Goal: Transaction & Acquisition: Purchase product/service

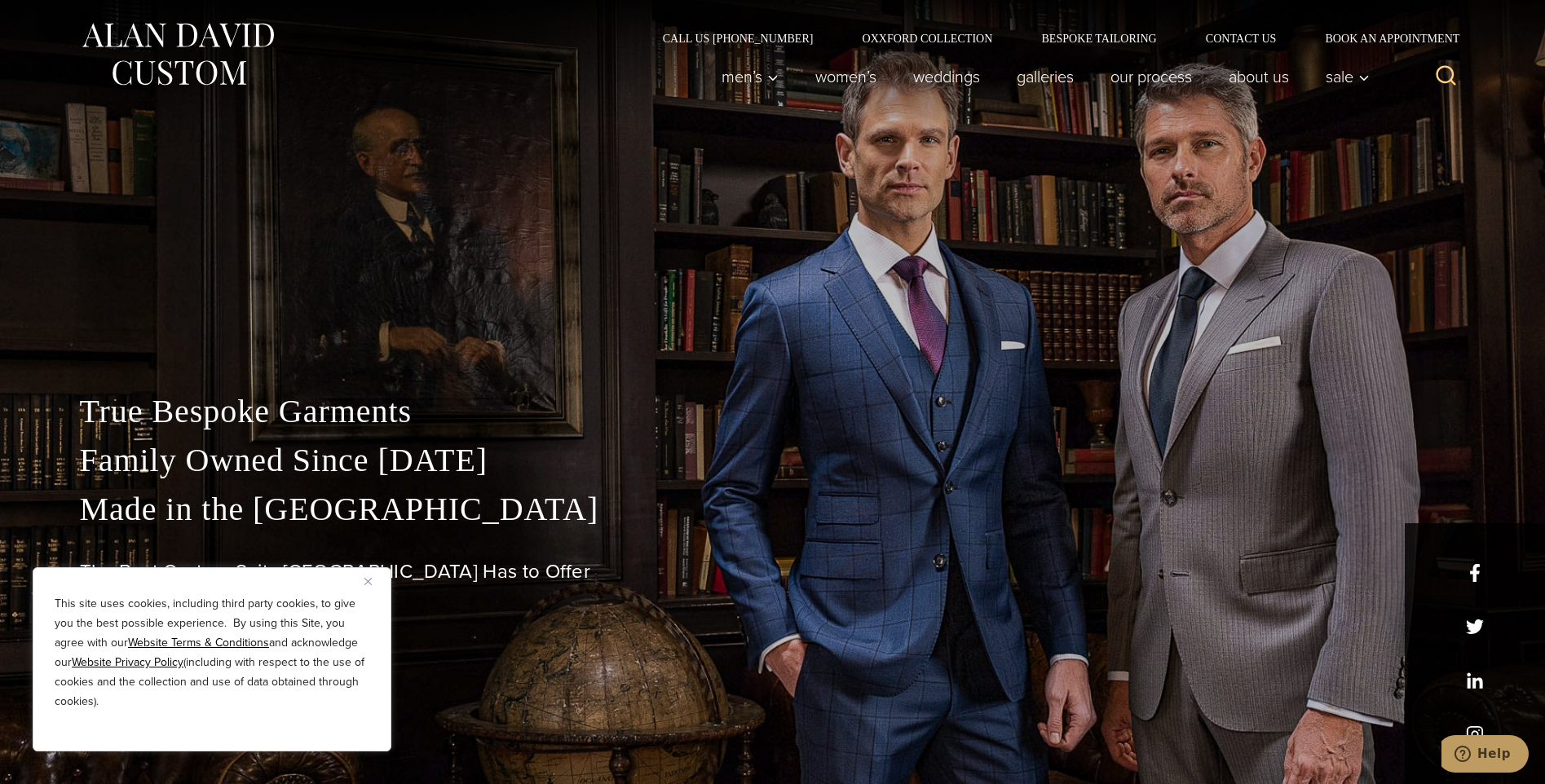
click at [364, 581] on div "This site uses cookies, including third party cookies, to give you the best pos…" at bounding box center [211, 659] width 358 height 184
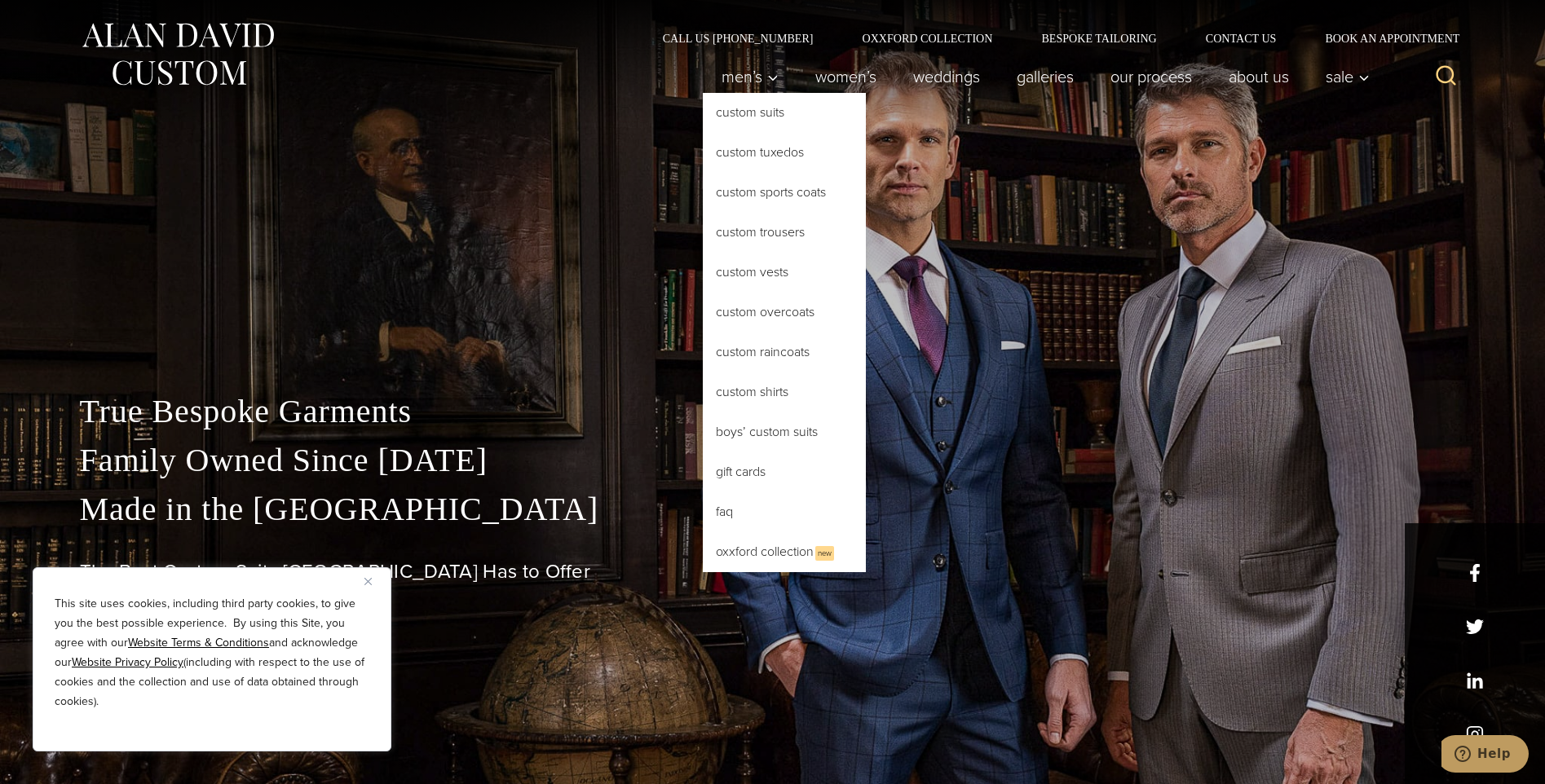
click at [756, 113] on link "Custom Suits" at bounding box center [784, 112] width 163 height 39
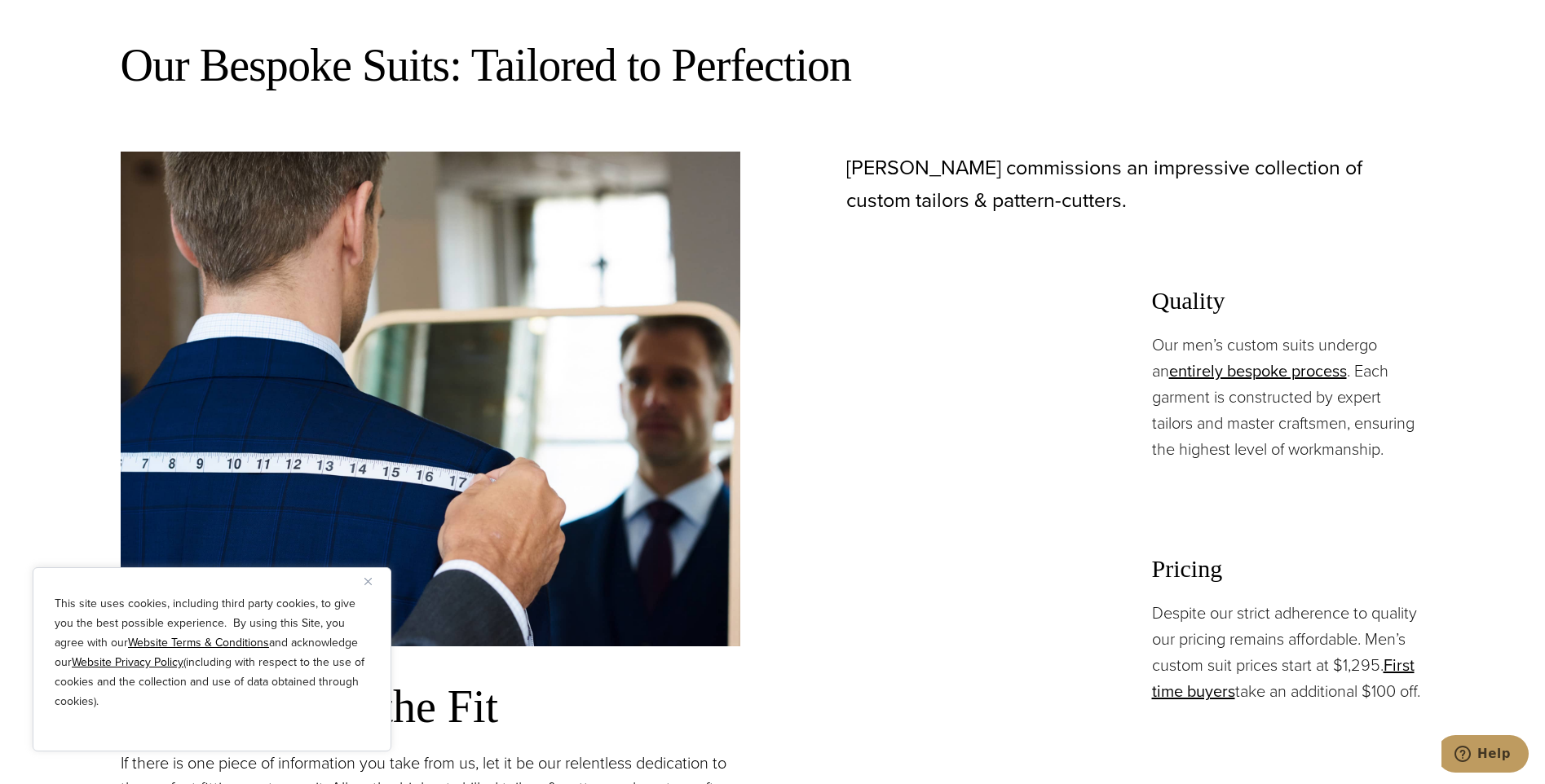
scroll to position [1058, 0]
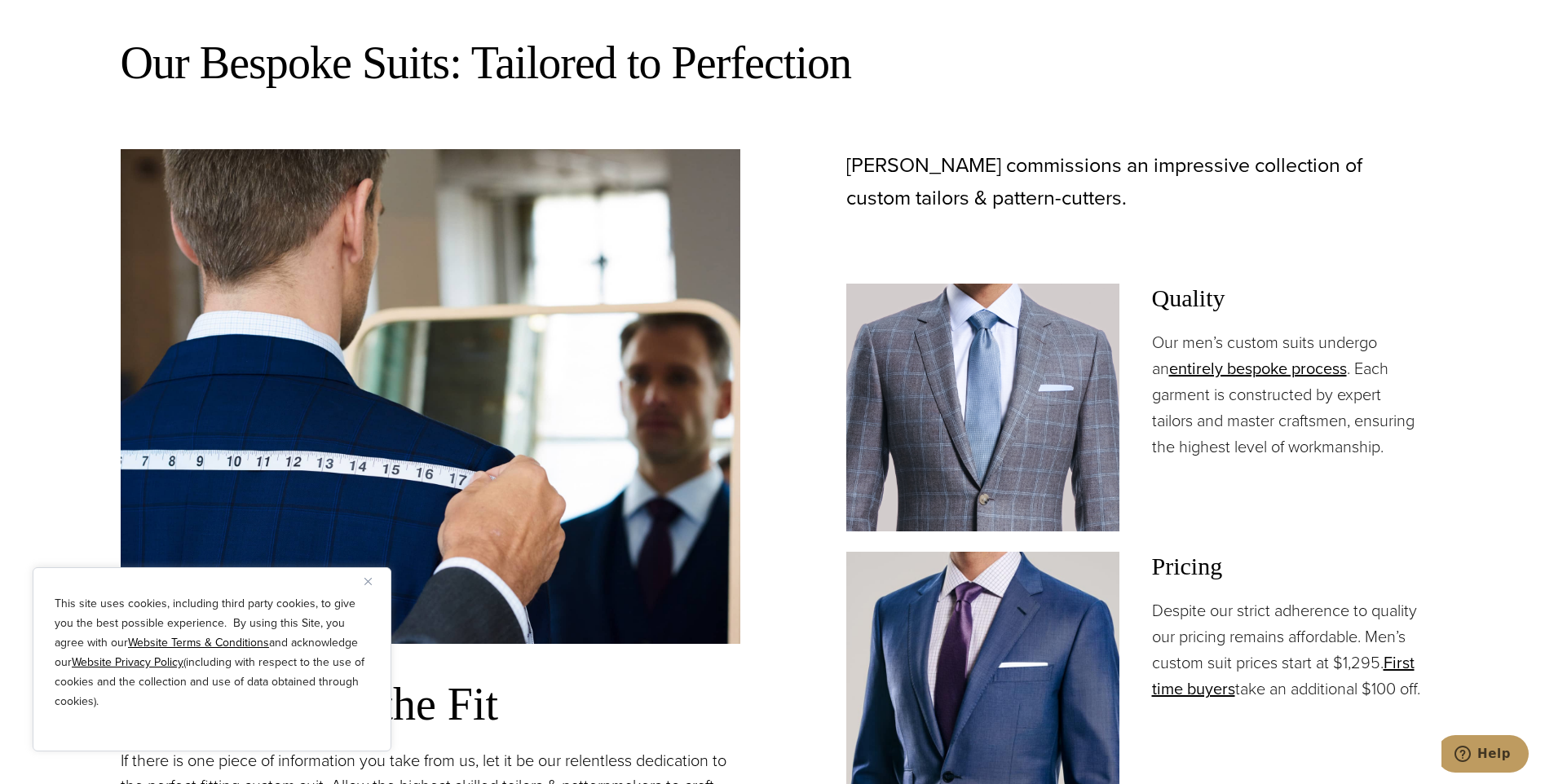
click at [367, 581] on img "Close" at bounding box center [368, 582] width 7 height 7
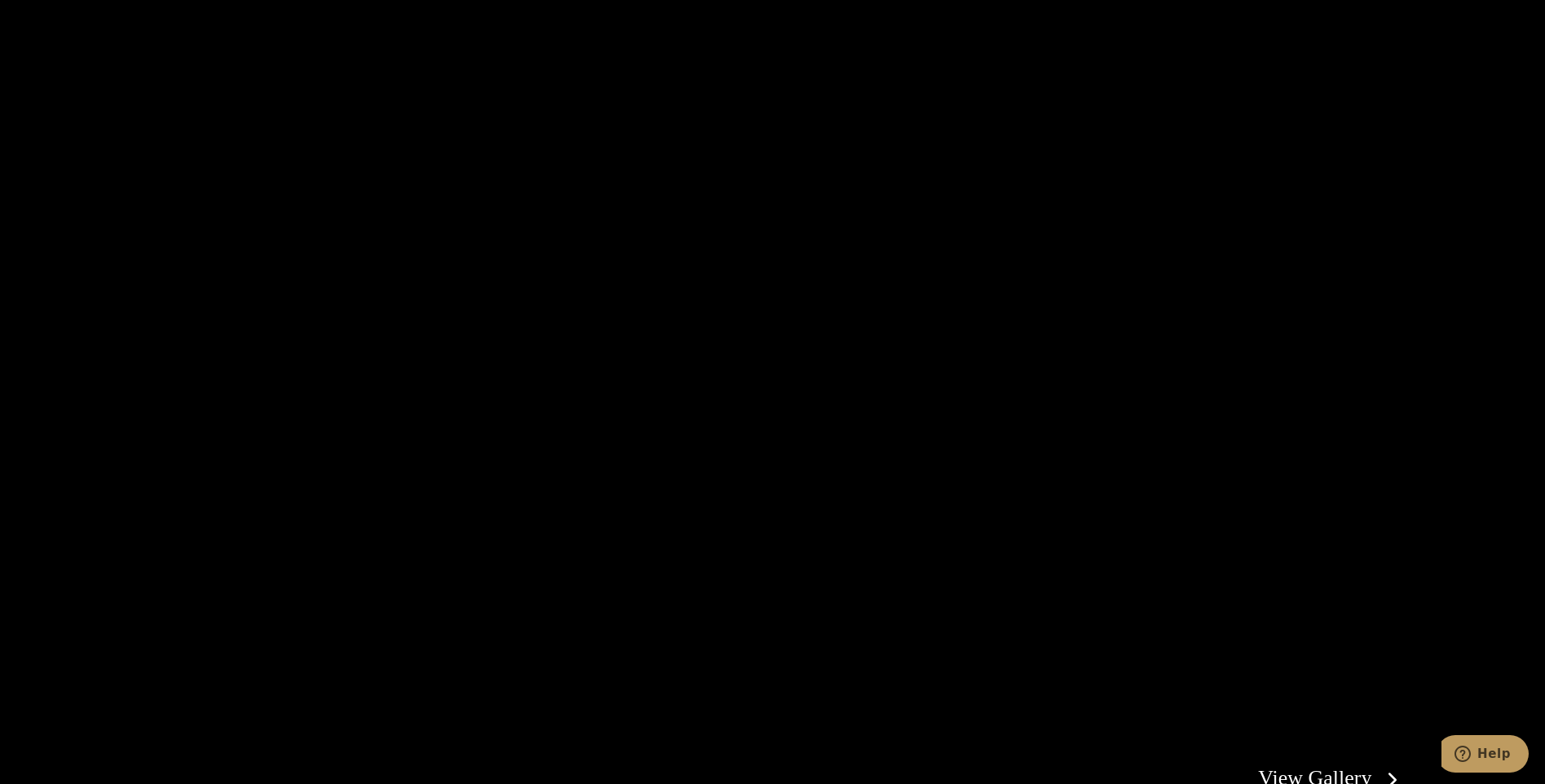
scroll to position [3257, 0]
